Goal: Task Accomplishment & Management: Manage account settings

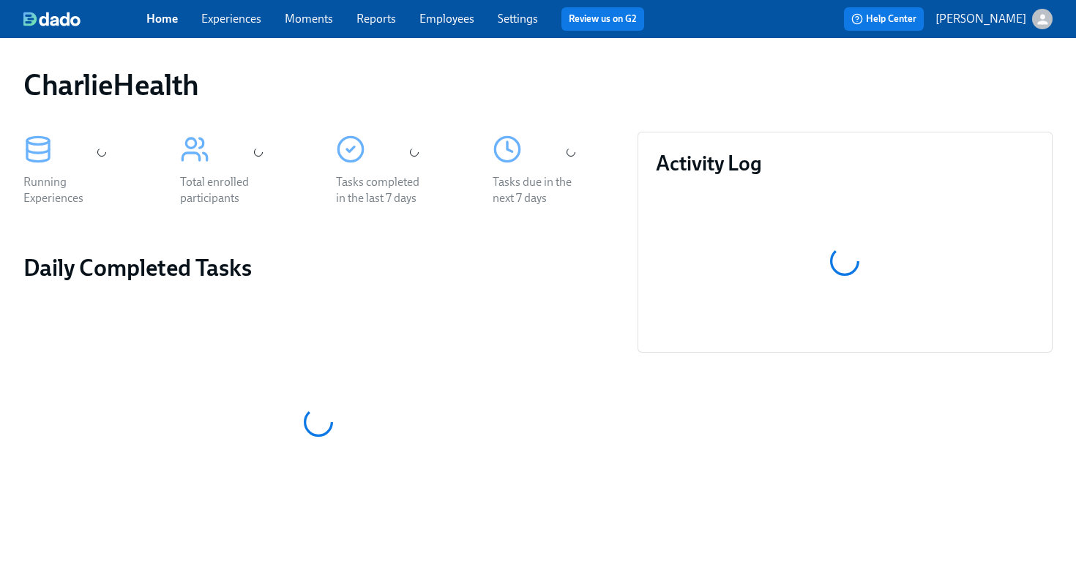
click at [461, 22] on link "Employees" at bounding box center [447, 19] width 55 height 14
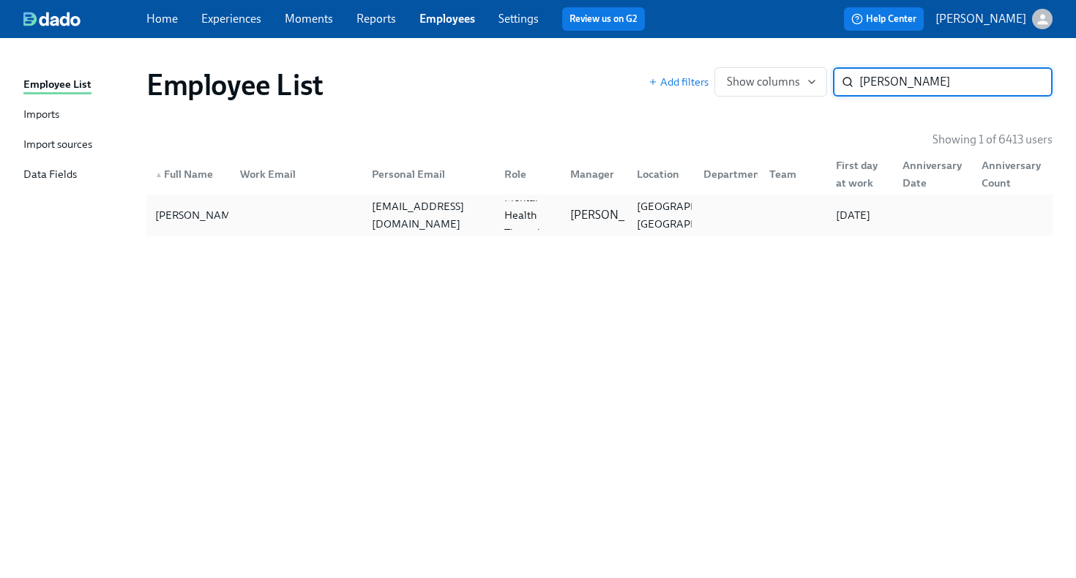
type input "jillian abraham"
click at [286, 217] on div at bounding box center [294, 215] width 133 height 29
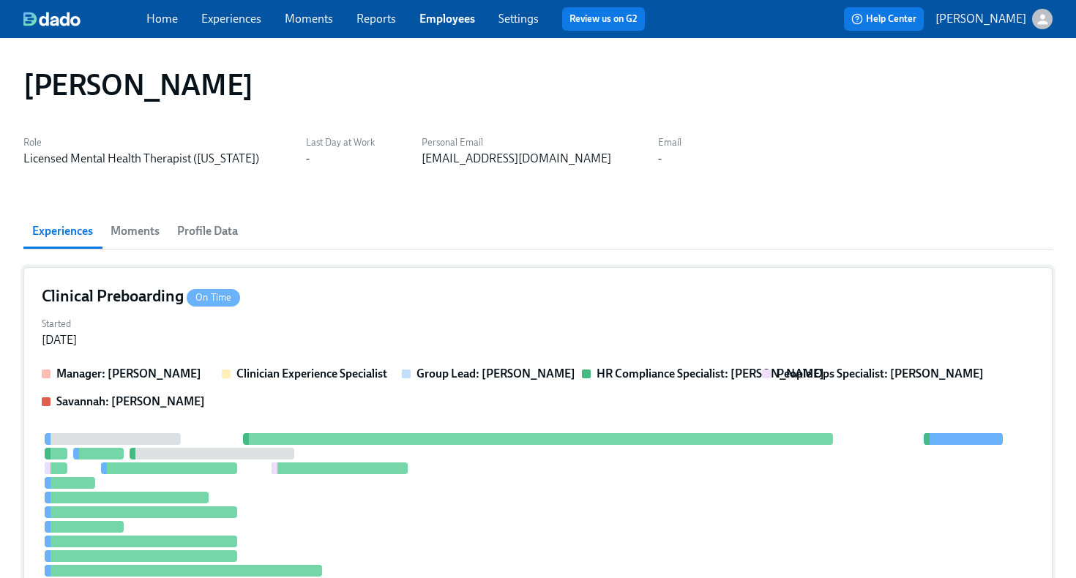
click at [339, 321] on div "Started Aug 05, 2025" at bounding box center [538, 330] width 993 height 35
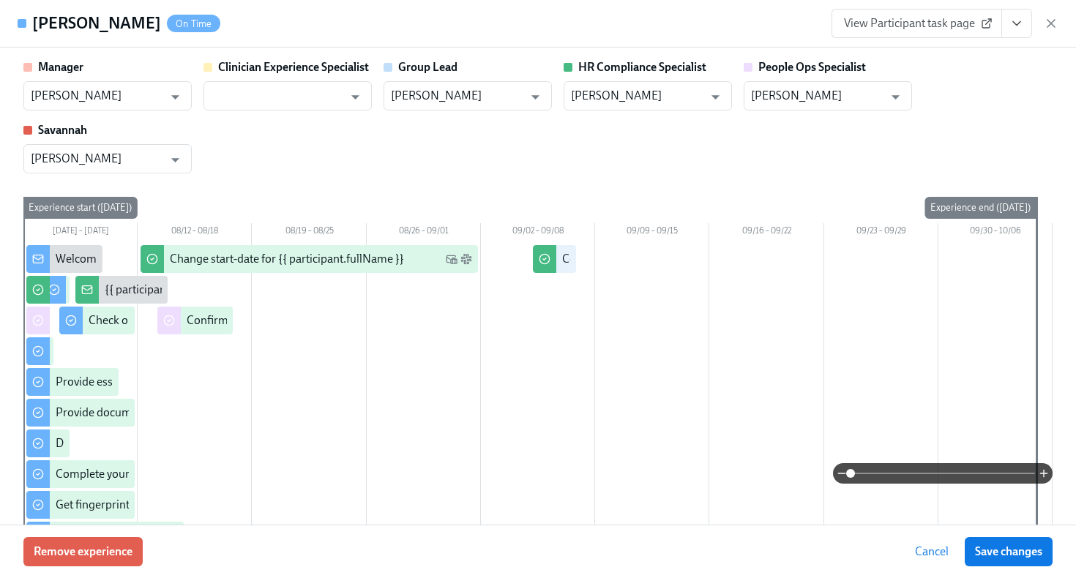
click at [1016, 25] on icon "View task page" at bounding box center [1016, 24] width 7 height 4
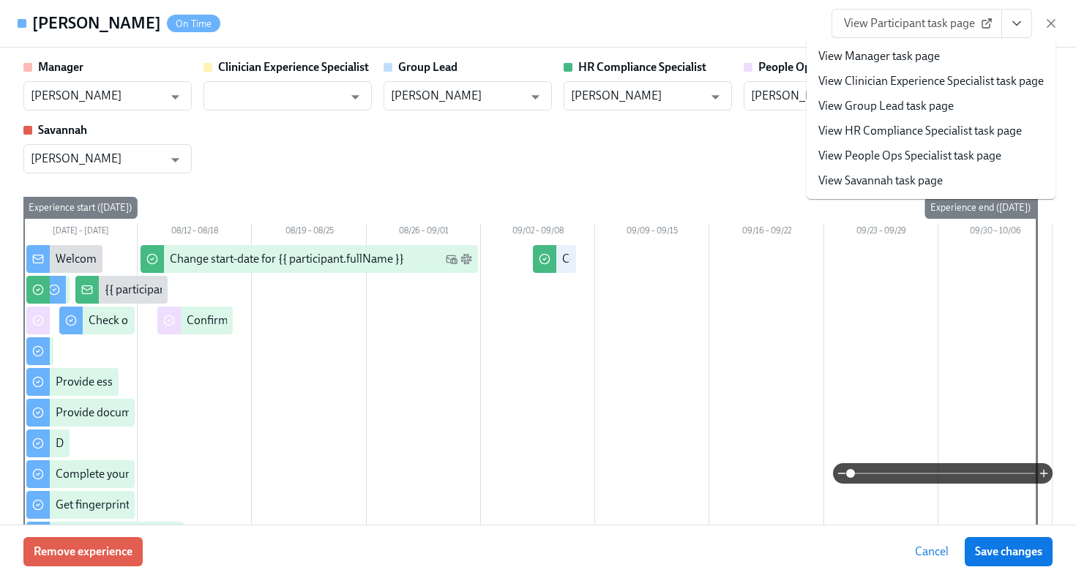
click at [929, 124] on link "View HR Compliance Specialist task page" at bounding box center [921, 131] width 204 height 16
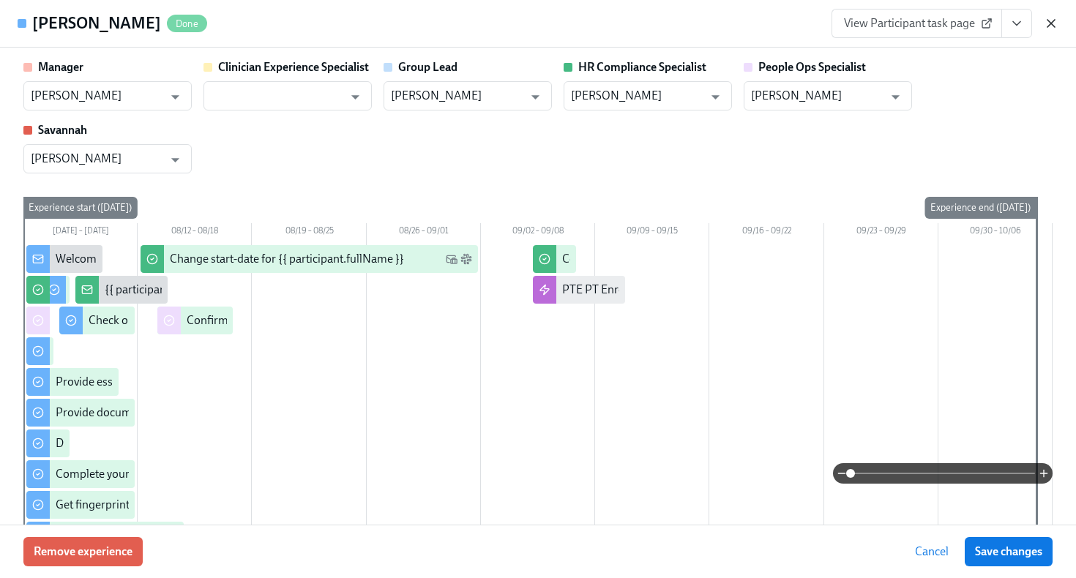
click at [1048, 23] on icon "button" at bounding box center [1051, 23] width 15 height 15
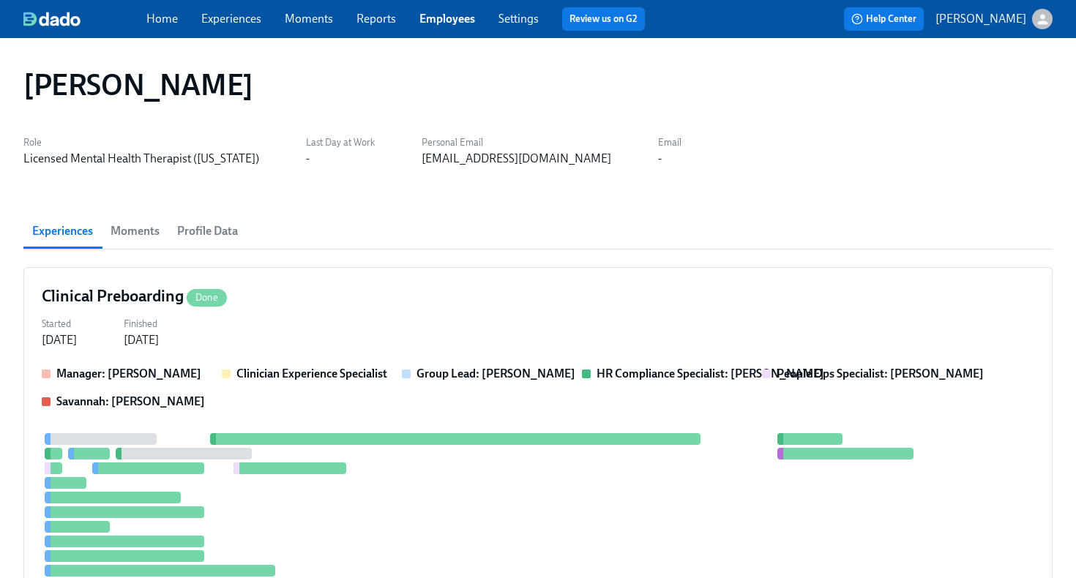
click at [458, 20] on link "Employees" at bounding box center [448, 19] width 56 height 14
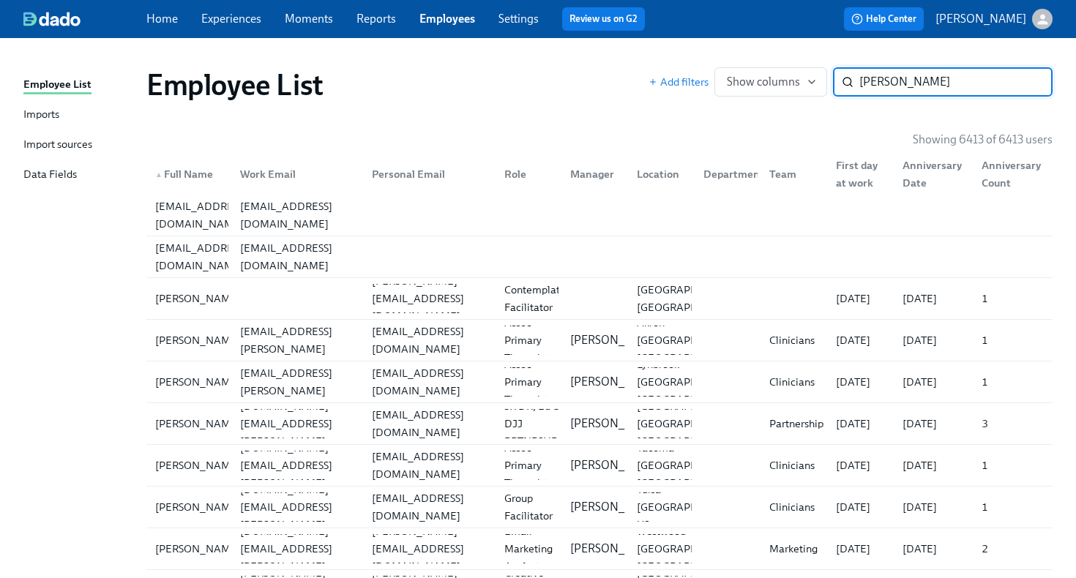
type input "matthew smith"
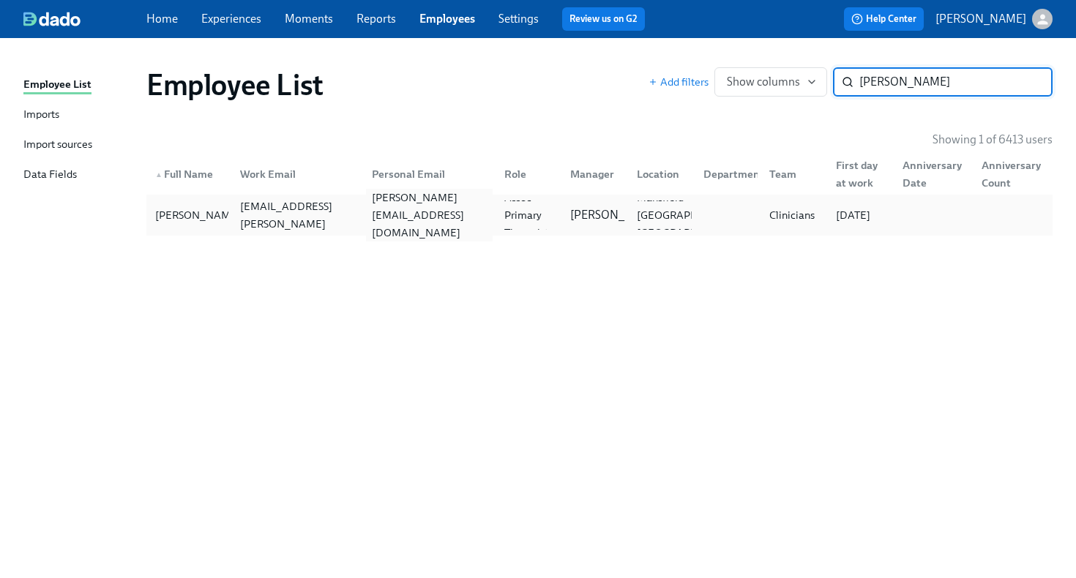
click at [377, 216] on div "smith.md38@gmail.com" at bounding box center [429, 215] width 127 height 53
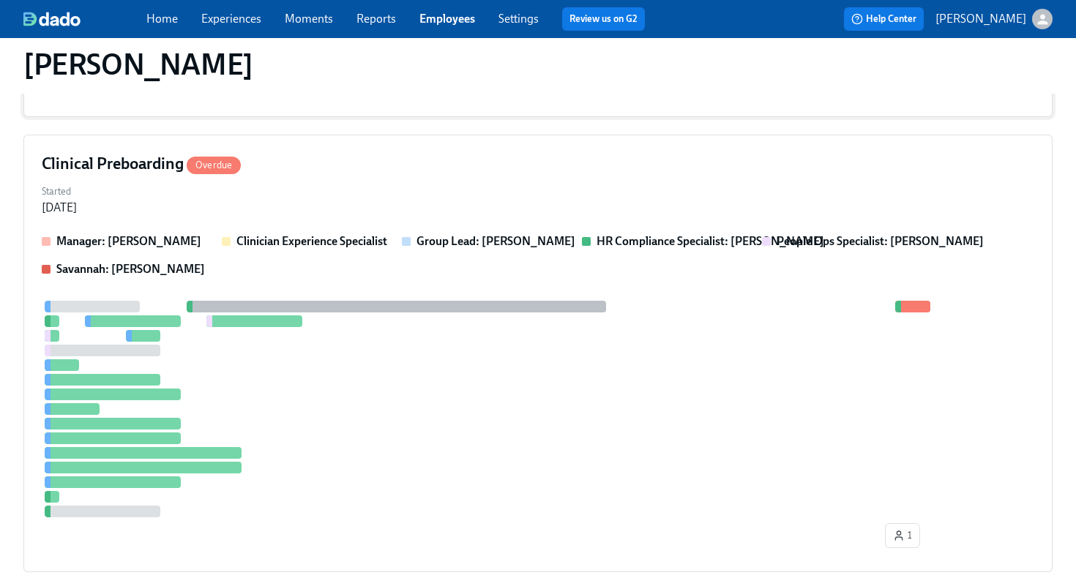
scroll to position [405, 0]
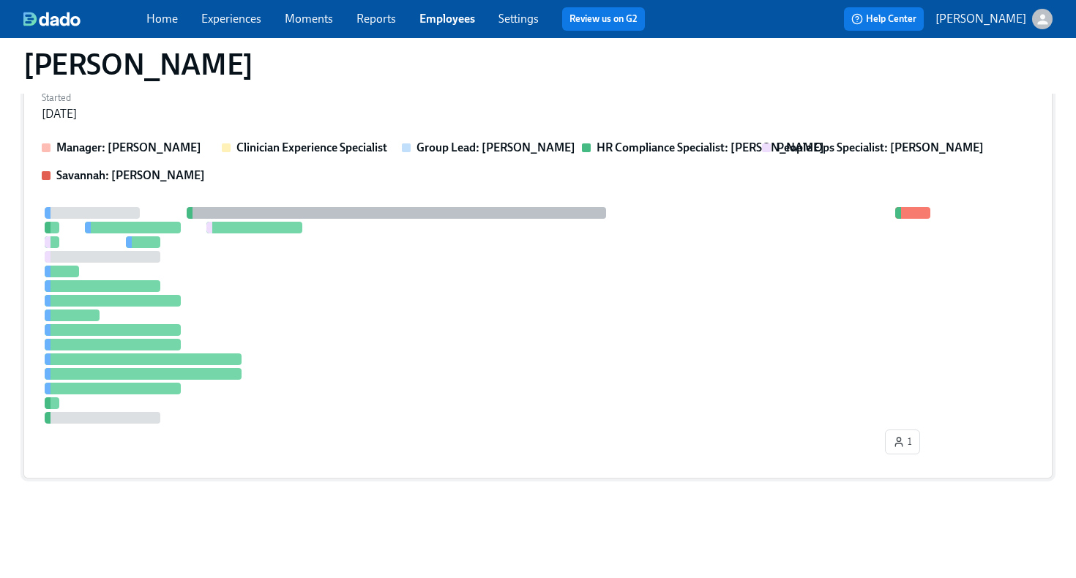
click at [512, 321] on div at bounding box center [538, 315] width 993 height 217
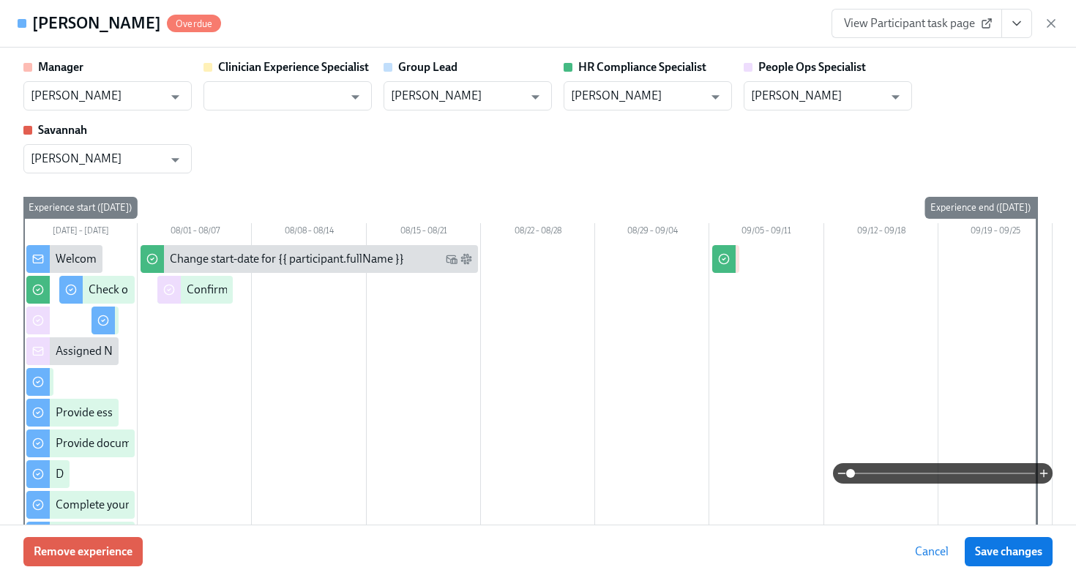
click at [1021, 29] on icon "View task page" at bounding box center [1017, 23] width 15 height 15
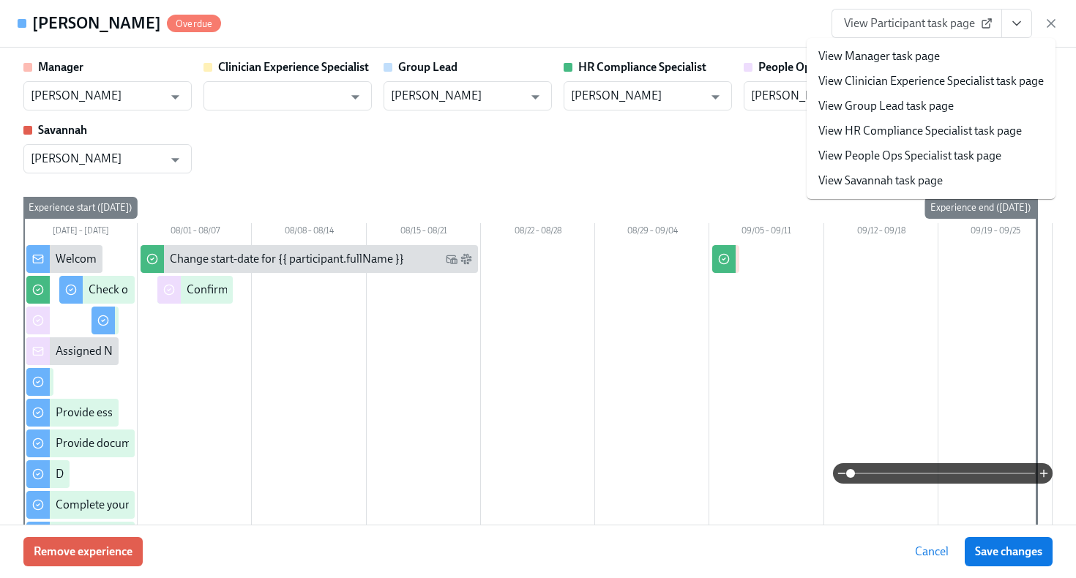
click at [962, 132] on link "View HR Compliance Specialist task page" at bounding box center [921, 131] width 204 height 16
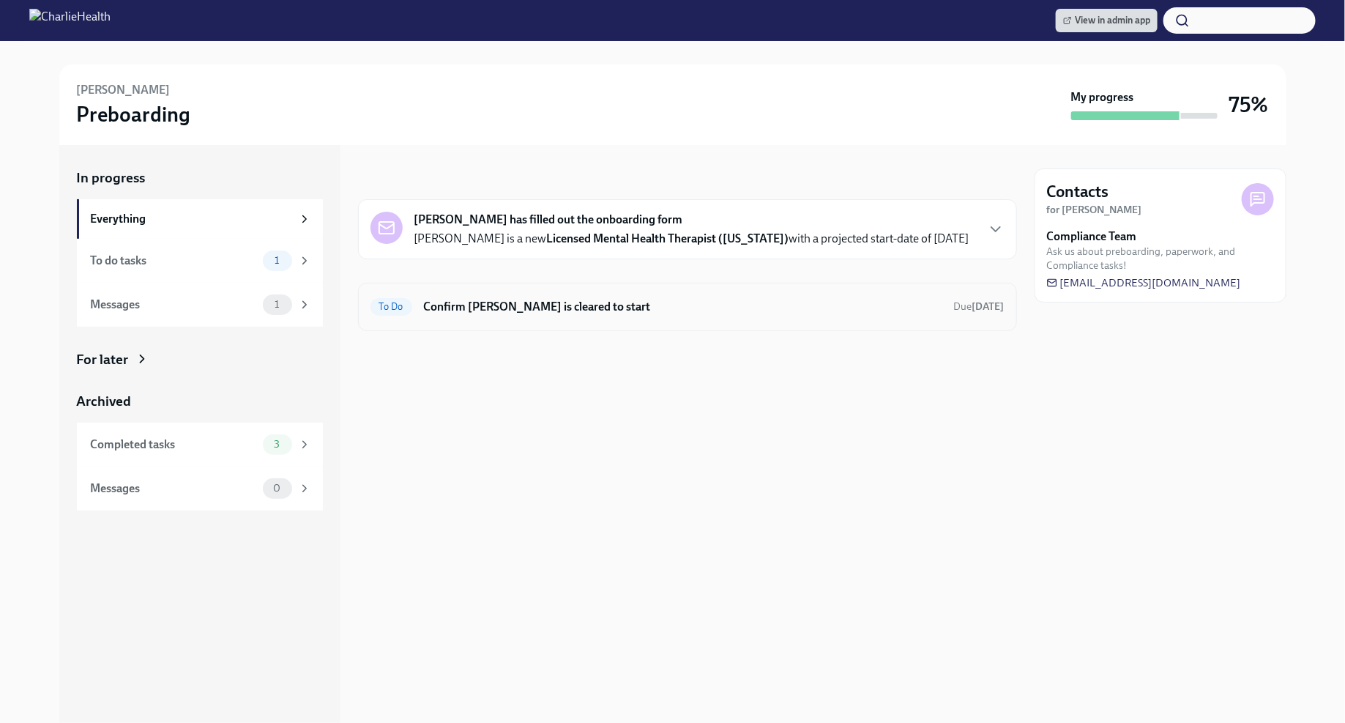
click at [611, 314] on div "To Do Confirm Jillian Abraham is cleared to start Due in 2 days" at bounding box center [688, 306] width 634 height 23
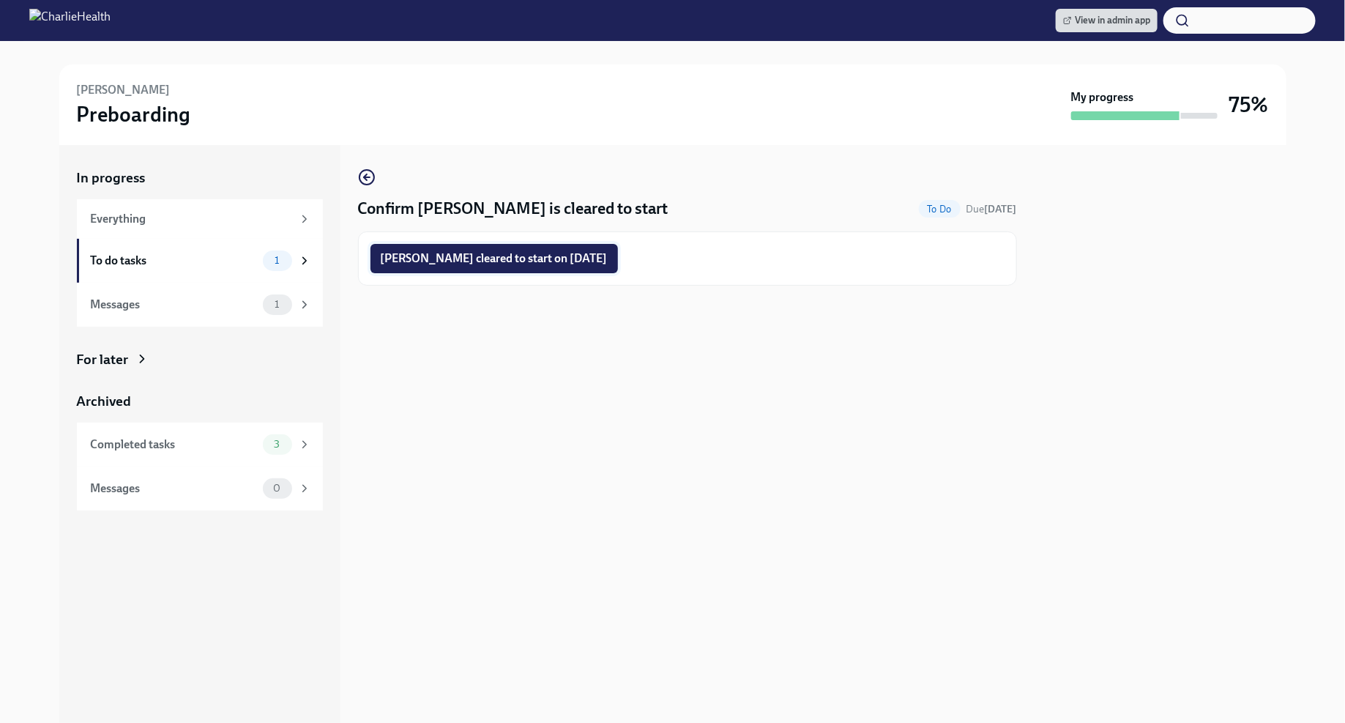
click at [546, 261] on span "Jillian Abraham cleared to start on 09/08/2025" at bounding box center [494, 258] width 227 height 15
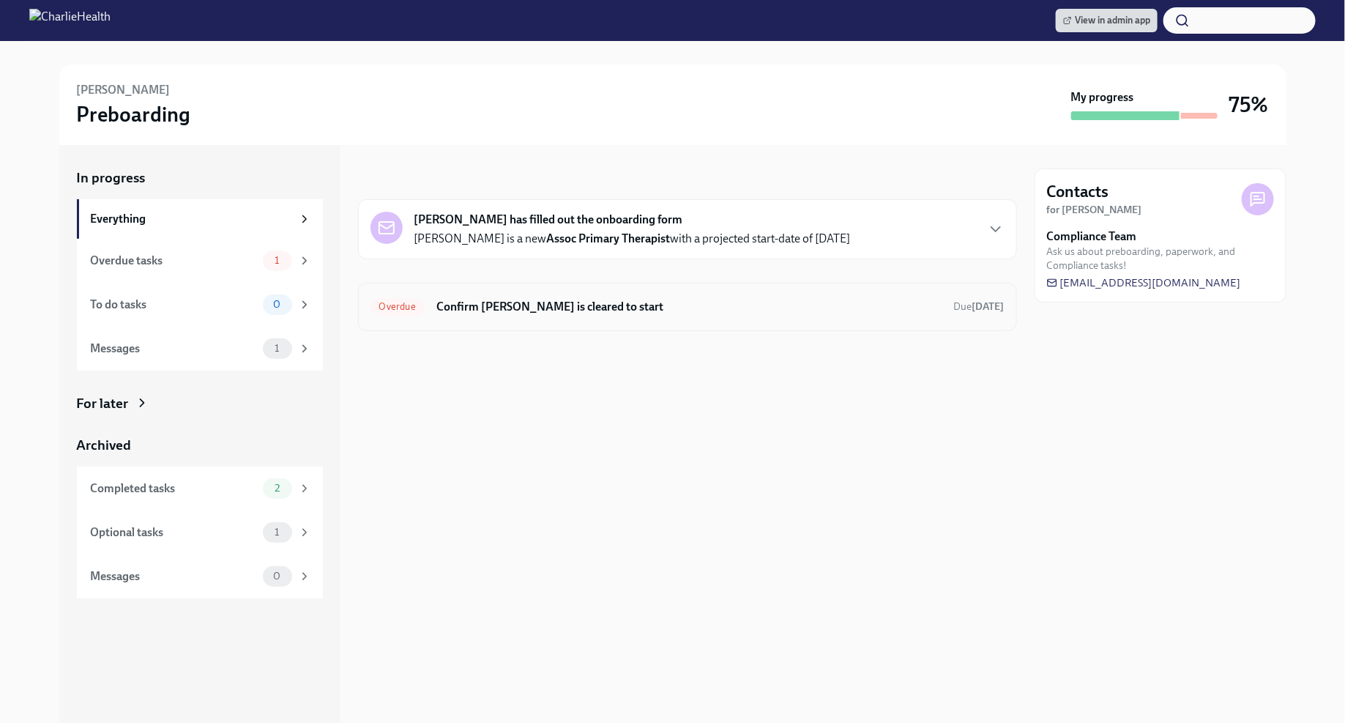
click at [701, 299] on h6 "Confirm [PERSON_NAME] is cleared to start" at bounding box center [689, 307] width 506 height 16
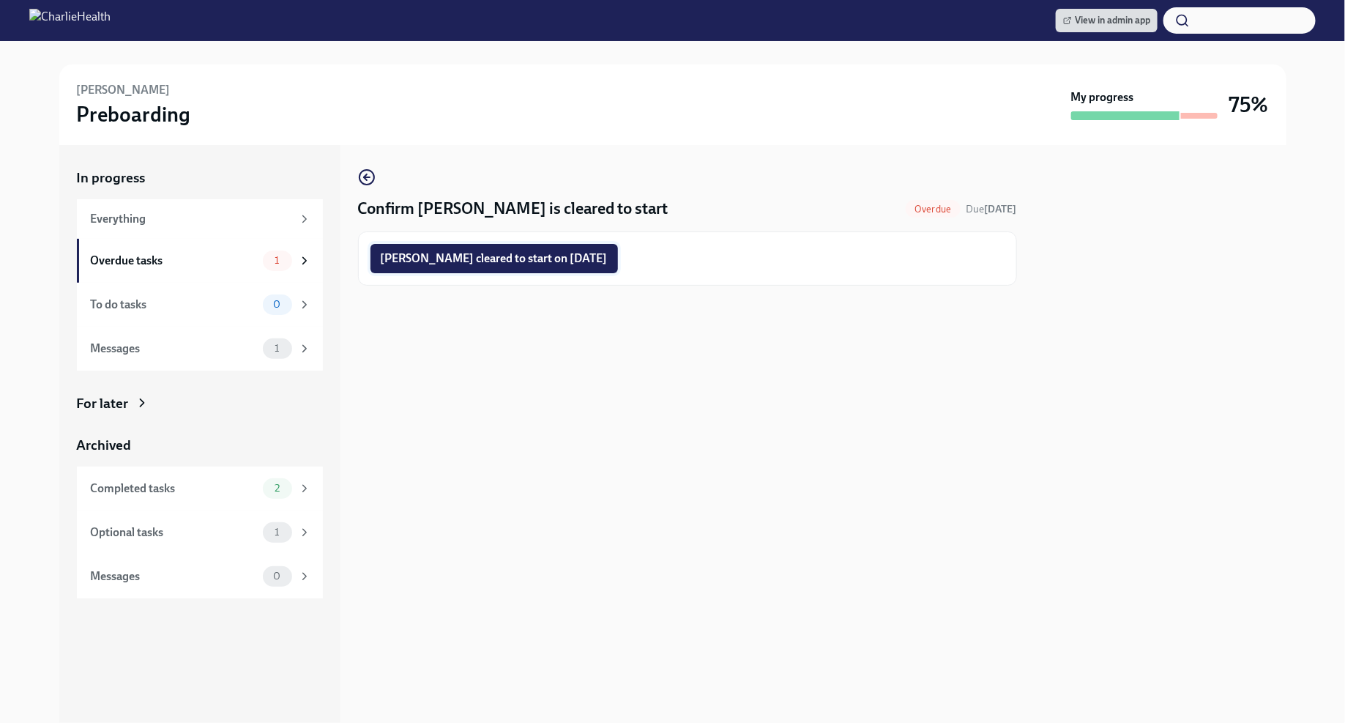
click at [608, 264] on span "[PERSON_NAME] cleared to start on [DATE]" at bounding box center [494, 258] width 227 height 15
